Goal: Transaction & Acquisition: Download file/media

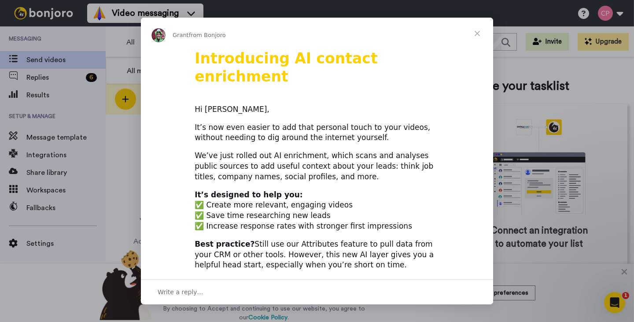
click at [474, 32] on span "Close" at bounding box center [478, 34] width 32 height 32
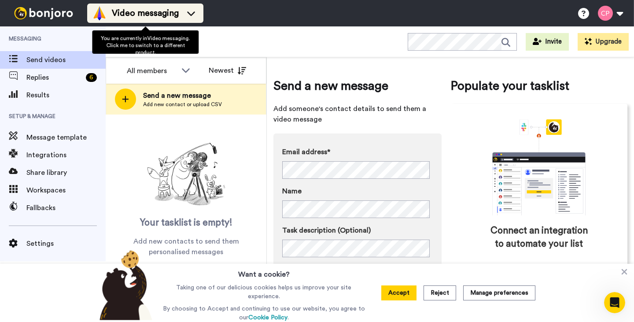
click at [129, 13] on span "Video messaging" at bounding box center [145, 13] width 67 height 12
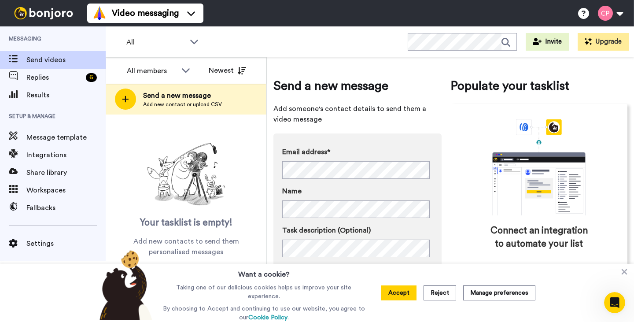
click at [274, 40] on div "All WORKSPACES View all All Default Kalahari Clients + Add a new workspace Invi…" at bounding box center [370, 41] width 529 height 31
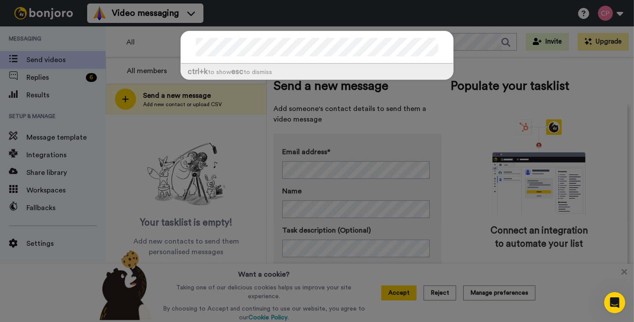
click at [277, 89] on div "ctrl +k to show esc to dismiss" at bounding box center [317, 59] width 291 height 75
drag, startPoint x: 226, startPoint y: 61, endPoint x: 276, endPoint y: 33, distance: 56.8
click at [226, 59] on div at bounding box center [317, 47] width 272 height 33
click at [161, 58] on div "ctrl +k to show esc to dismiss" at bounding box center [317, 161] width 634 height 322
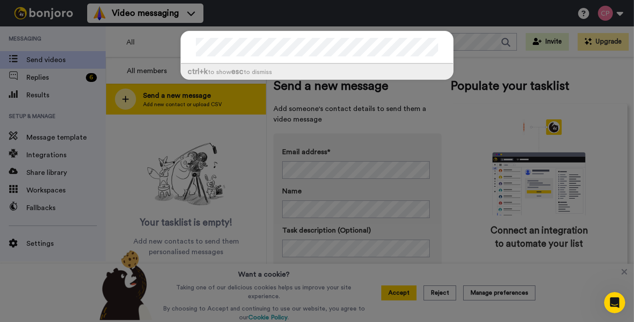
click at [140, 93] on div "ctrl +k to show esc to dismiss" at bounding box center [317, 161] width 634 height 322
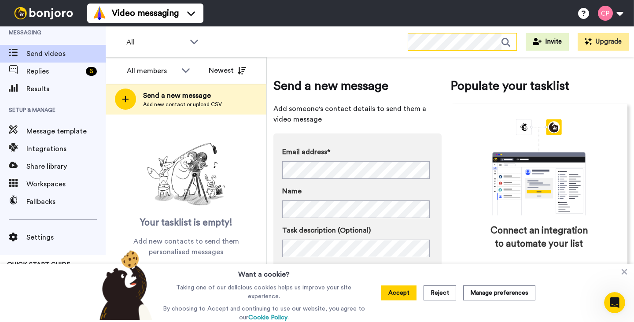
scroll to position [12, 0]
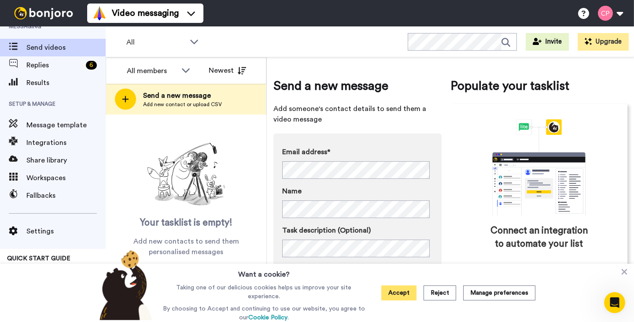
click at [409, 296] on button "Accept" at bounding box center [398, 292] width 35 height 15
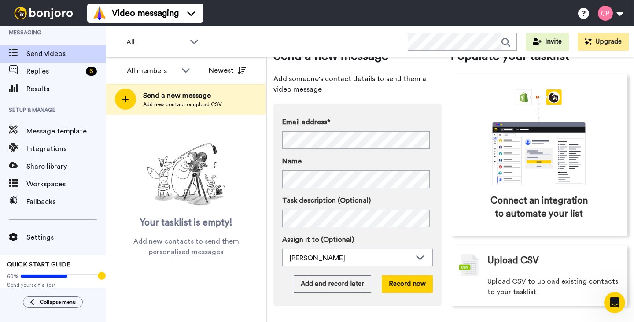
scroll to position [0, 0]
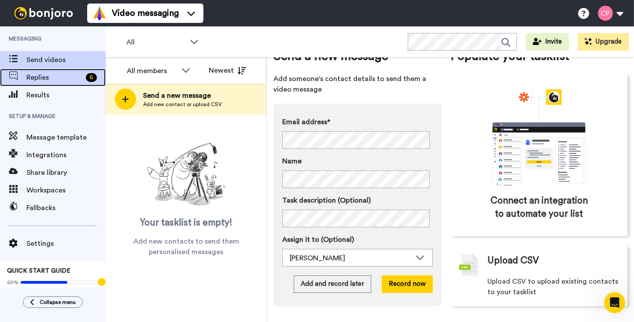
click at [55, 77] on span "Replies" at bounding box center [54, 77] width 56 height 11
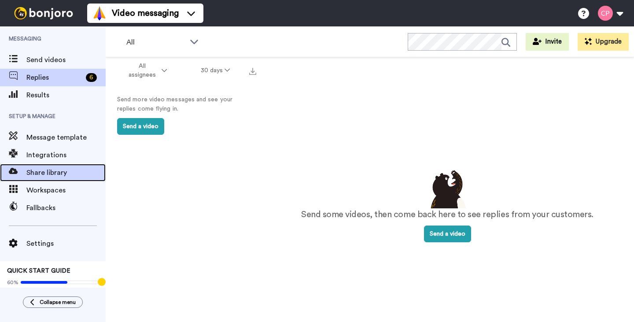
click at [49, 174] on span "Share library" at bounding box center [65, 172] width 79 height 11
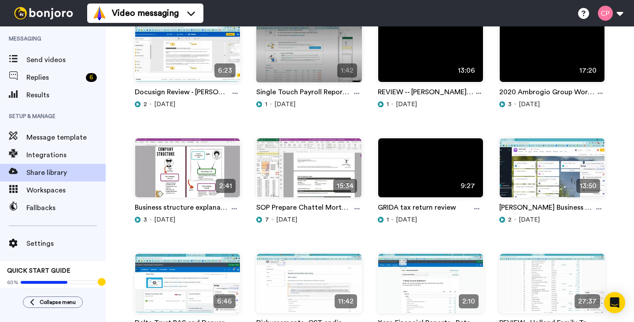
scroll to position [793, 0]
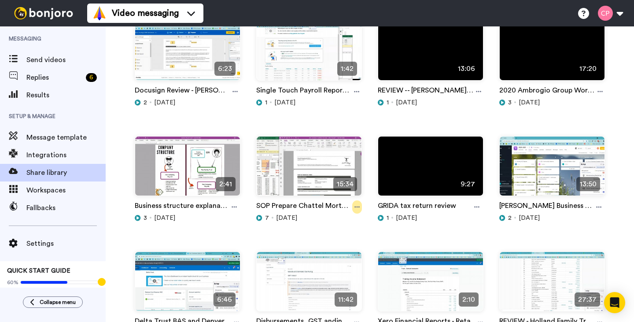
click at [355, 207] on icon at bounding box center [357, 207] width 5 height 1
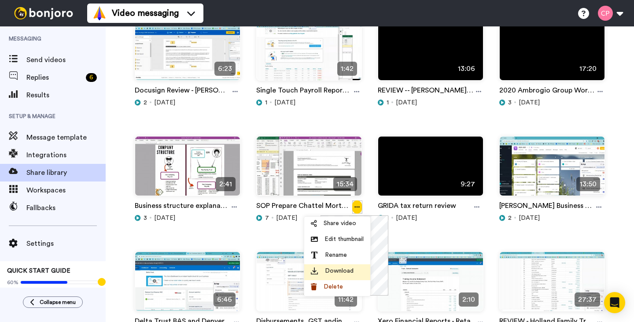
click at [333, 272] on span "Download" at bounding box center [339, 271] width 29 height 9
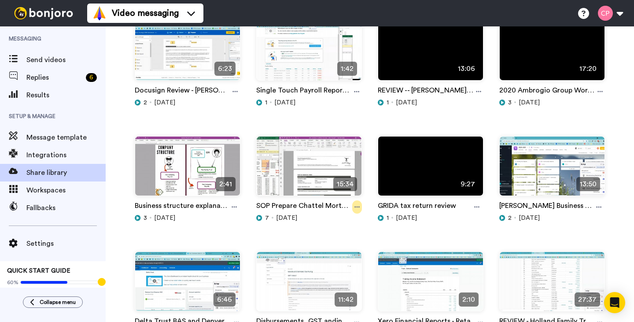
click at [355, 204] on icon at bounding box center [357, 207] width 5 height 6
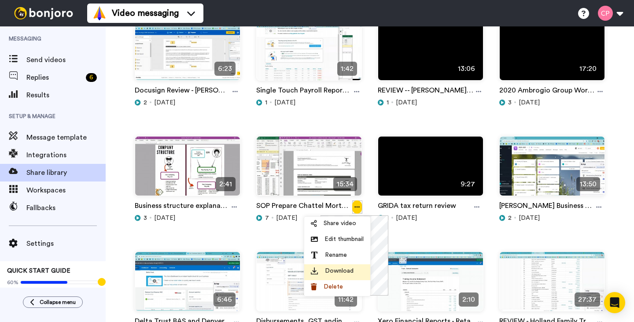
click at [319, 271] on div "Download" at bounding box center [337, 271] width 53 height 9
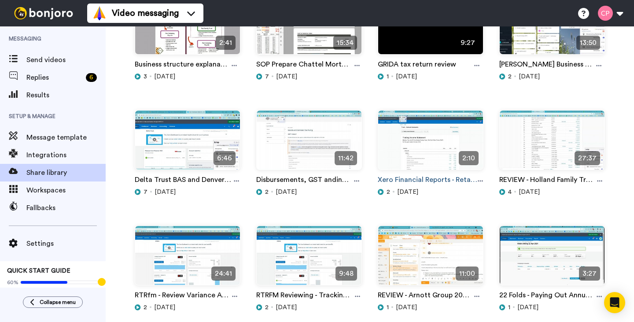
scroll to position [969, 0]
